Goal: Information Seeking & Learning: Learn about a topic

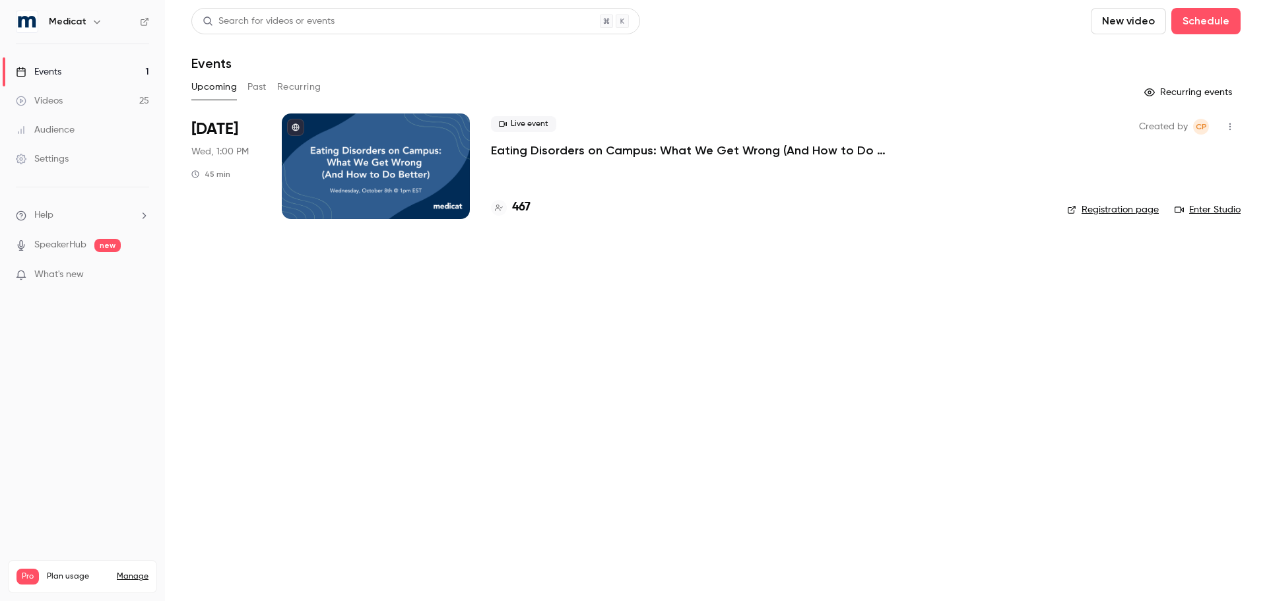
click at [263, 91] on button "Past" at bounding box center [257, 87] width 19 height 21
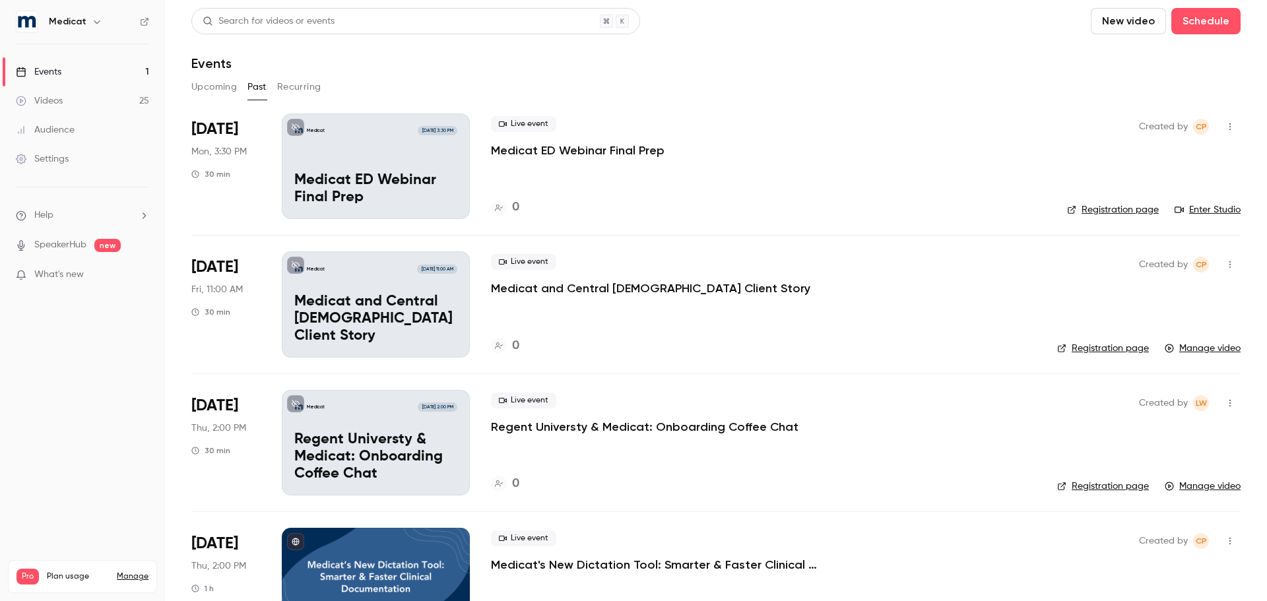
click at [554, 294] on p "Medicat and Central [DEMOGRAPHIC_DATA] Client Story" at bounding box center [650, 289] width 319 height 16
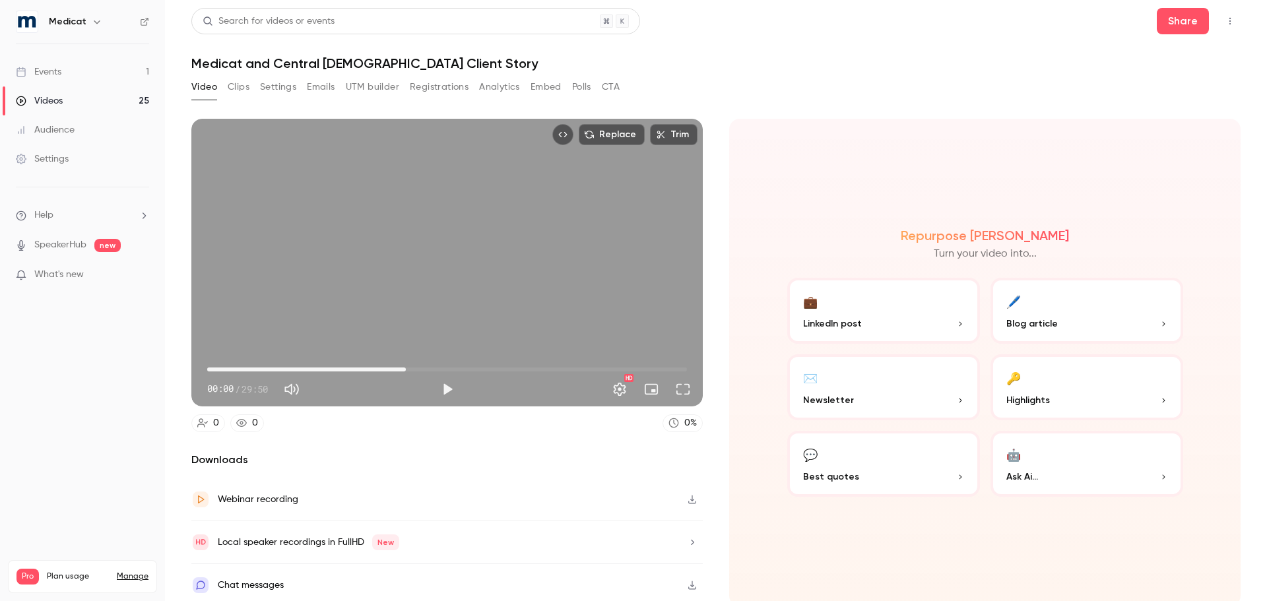
click at [404, 364] on span "12:21" at bounding box center [447, 369] width 480 height 21
click at [450, 381] on button "Play" at bounding box center [447, 389] width 26 height 26
click at [448, 381] on button "Pause" at bounding box center [447, 389] width 26 height 26
type input "***"
click at [244, 86] on button "Clips" at bounding box center [239, 87] width 22 height 21
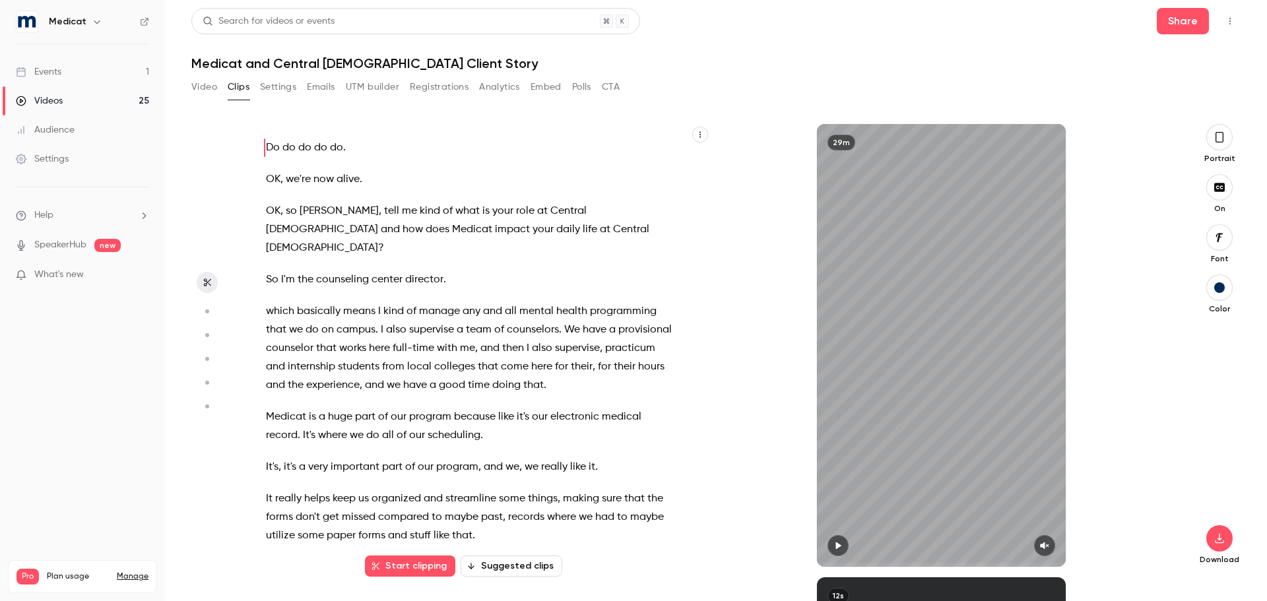
click at [1213, 139] on button "button" at bounding box center [1220, 137] width 26 height 26
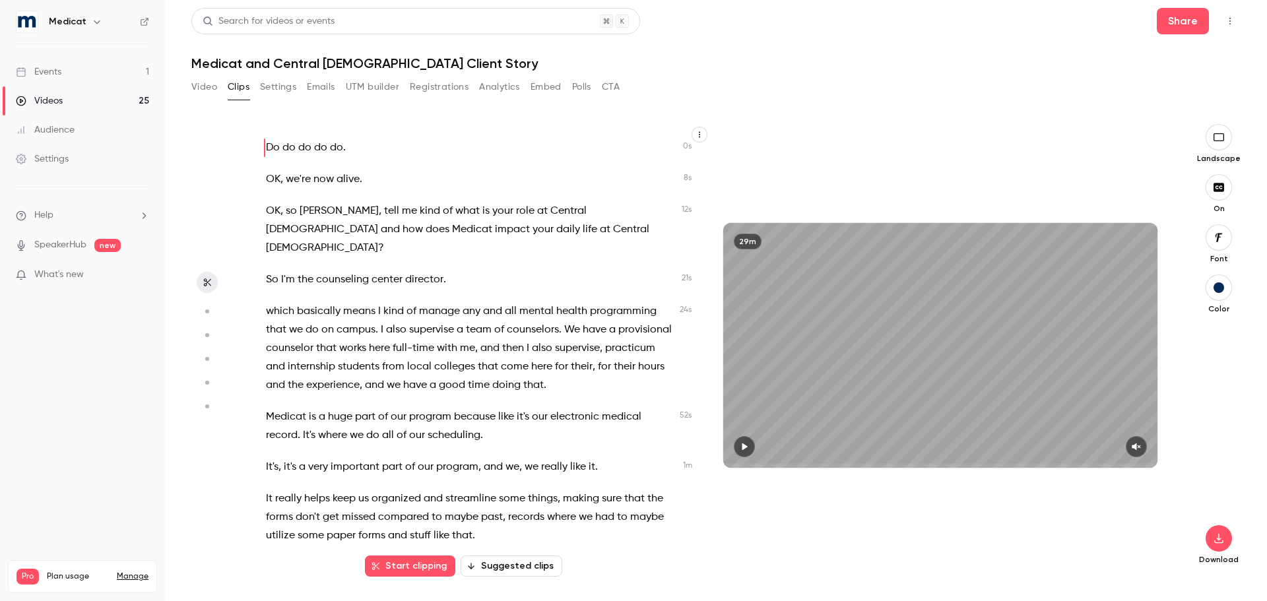
scroll to position [4606, 0]
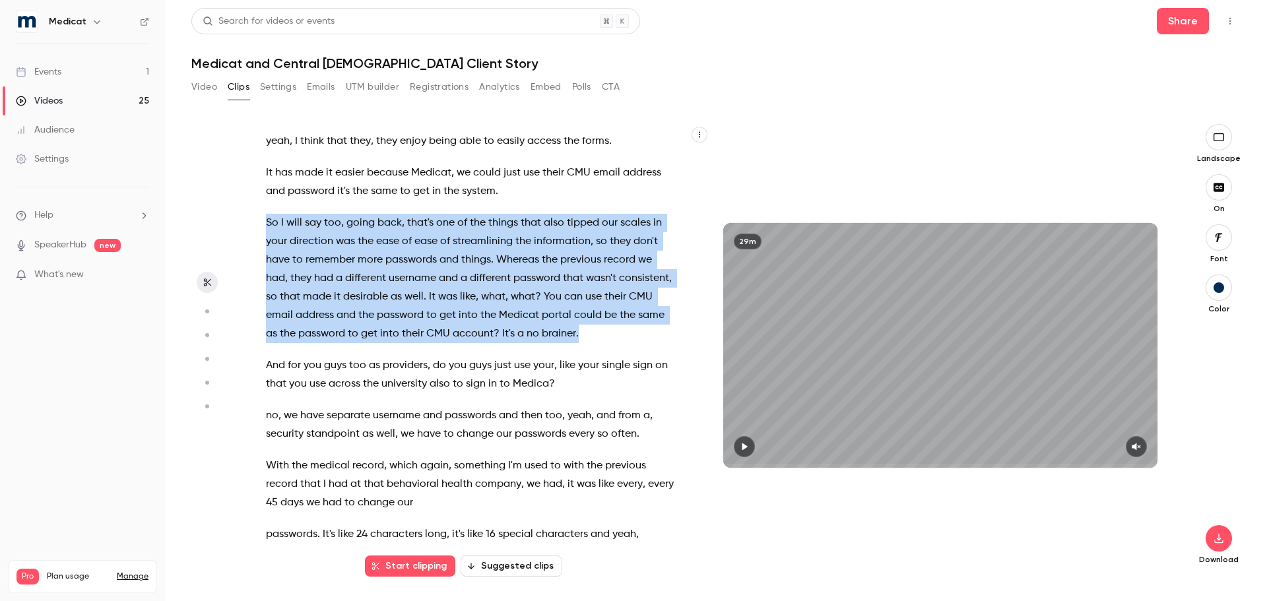
drag, startPoint x: 278, startPoint y: 241, endPoint x: 653, endPoint y: 353, distance: 392.0
click at [653, 353] on div "Do do do do do . OK , we're now alive . OK , so [PERSON_NAME] , tell me kind of…" at bounding box center [477, 352] width 454 height 430
type input "*****"
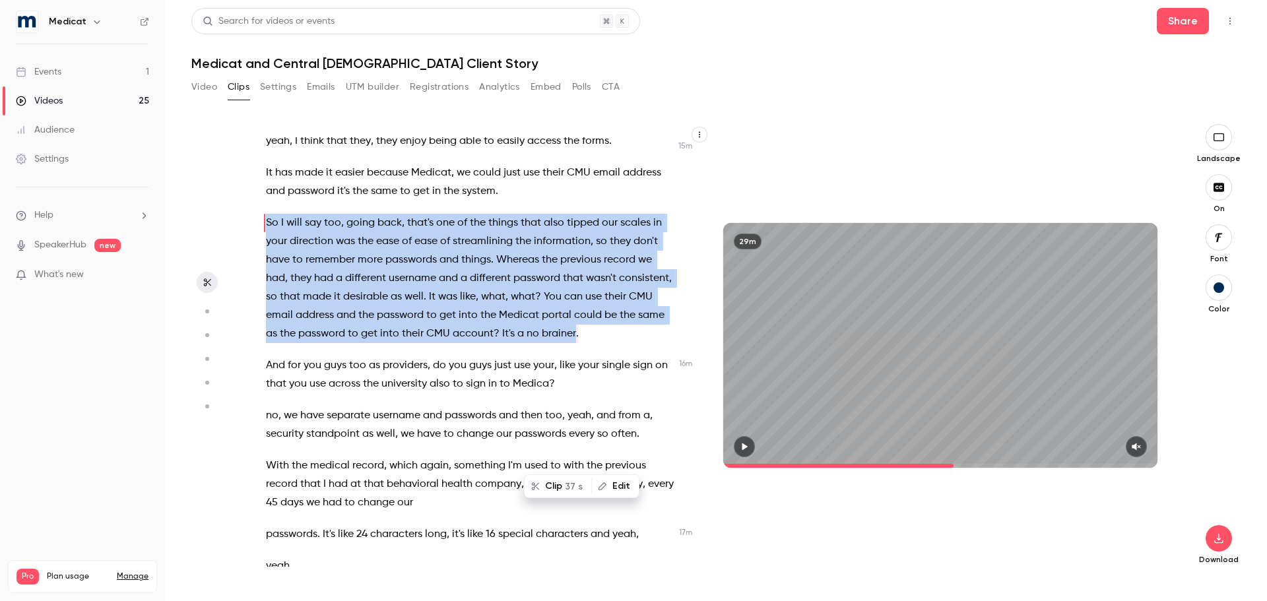
scroll to position [4495, 0]
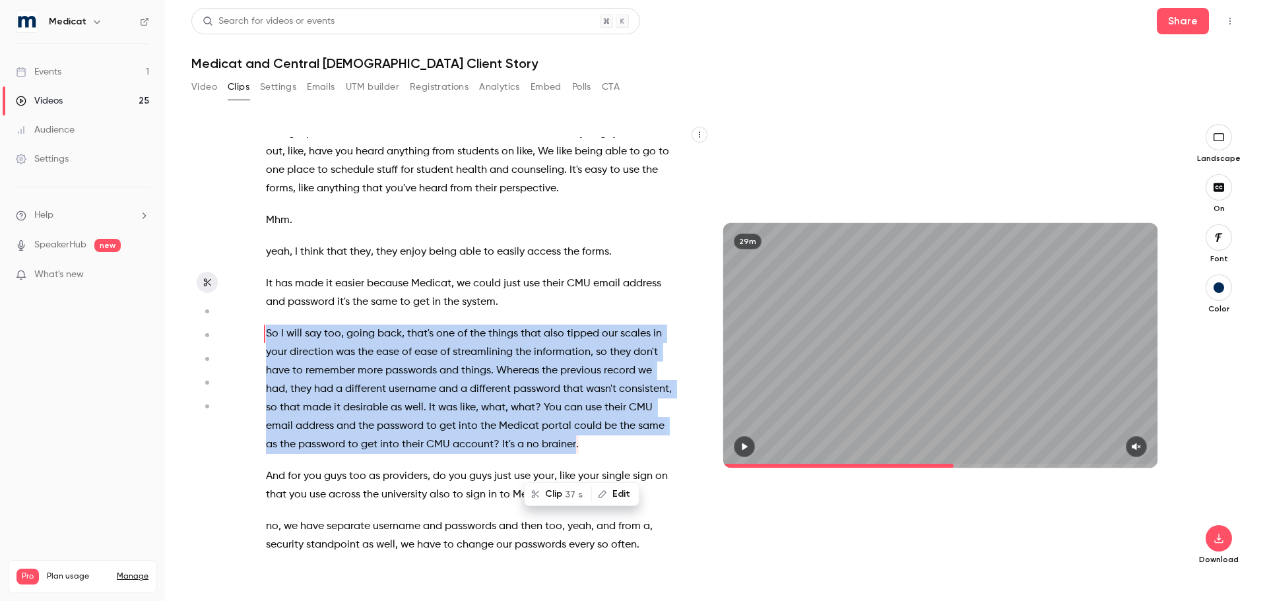
copy p "So I will say too , going back , that's one of the things that also tipped our …"
